Goal: Navigation & Orientation: Find specific page/section

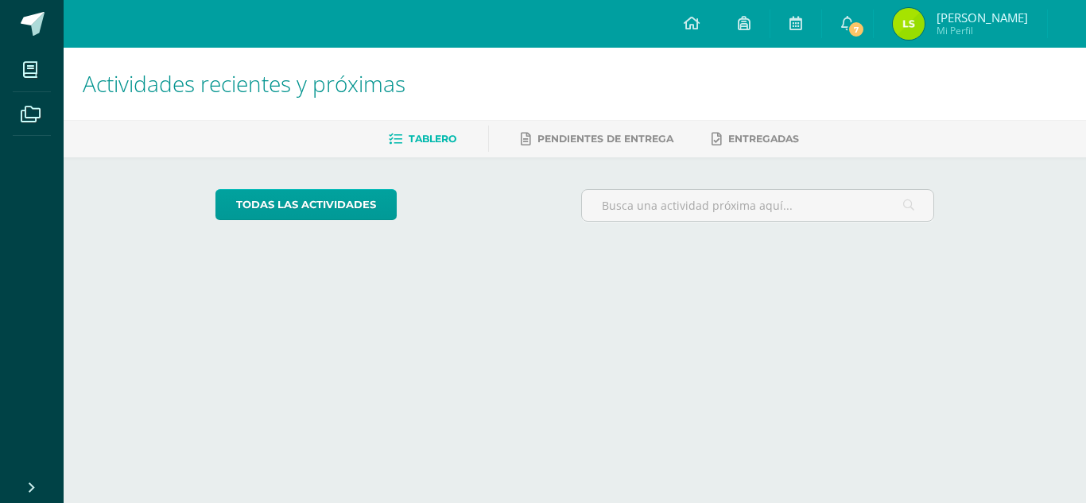
click at [719, 165] on div "todas las Actividades No tienes actividades Échale un vistazo a los demás perío…" at bounding box center [575, 211] width 783 height 109
click at [842, 35] on link "7" at bounding box center [847, 24] width 51 height 48
click at [852, 22] on span "7" at bounding box center [856, 29] width 17 height 17
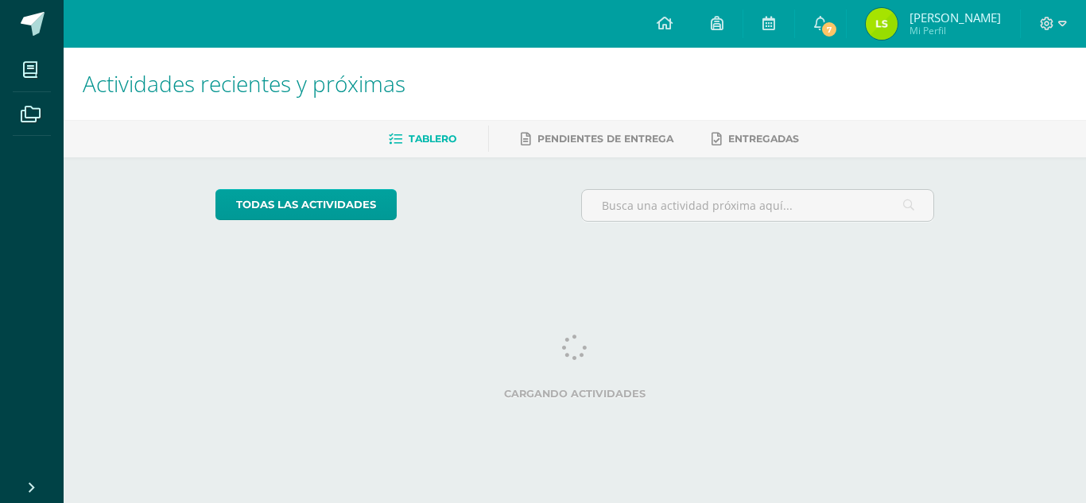
click at [880, 17] on img at bounding box center [882, 24] width 32 height 32
